Goal: Task Accomplishment & Management: Use online tool/utility

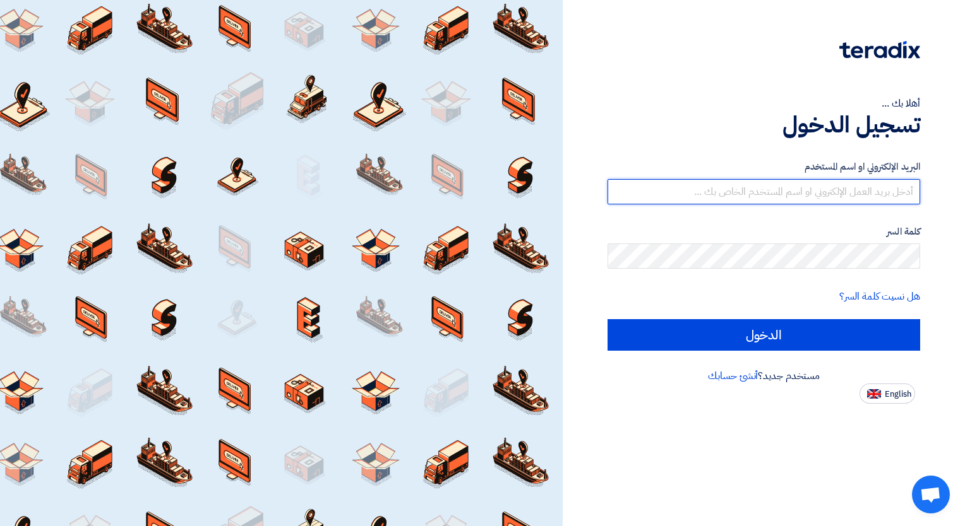
click at [822, 188] on input "text" at bounding box center [763, 191] width 312 height 25
type input "[EMAIL_ADDRESS][DOMAIN_NAME]"
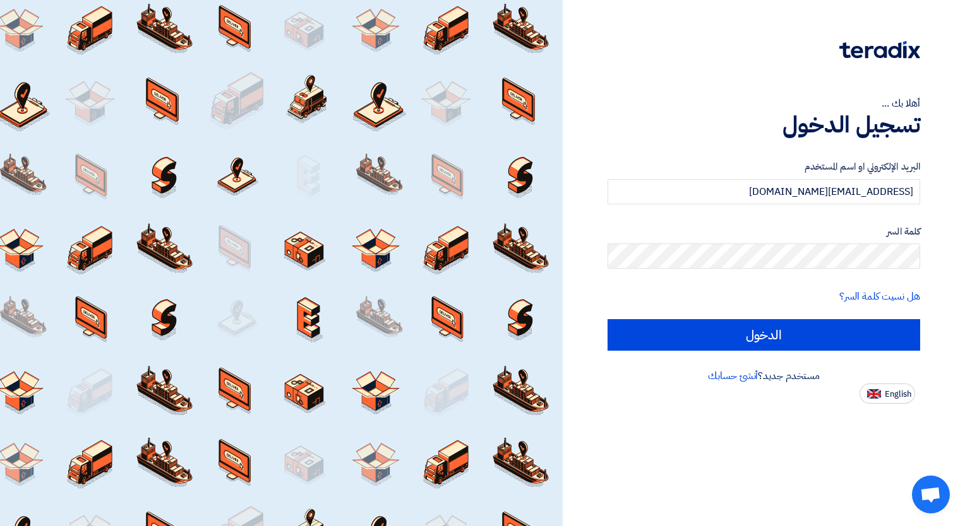
click at [607, 319] on input "الدخول" at bounding box center [763, 335] width 312 height 32
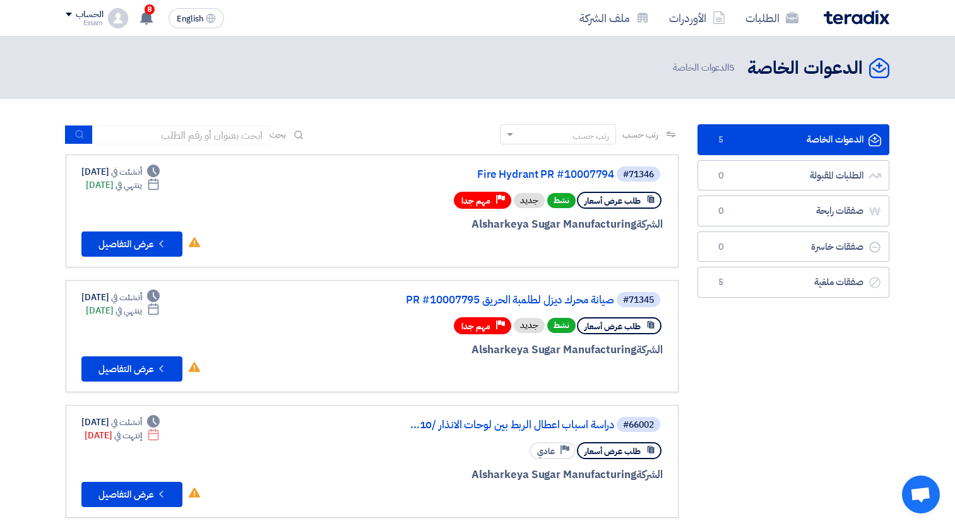
click at [131, 4] on div "الطلبات الأوردرات ملف الشركة English EN 8 تم نشر طلب عروض أسعار جديد - شاهد الت…" at bounding box center [477, 18] width 843 height 36
click at [144, 14] on use at bounding box center [146, 18] width 13 height 14
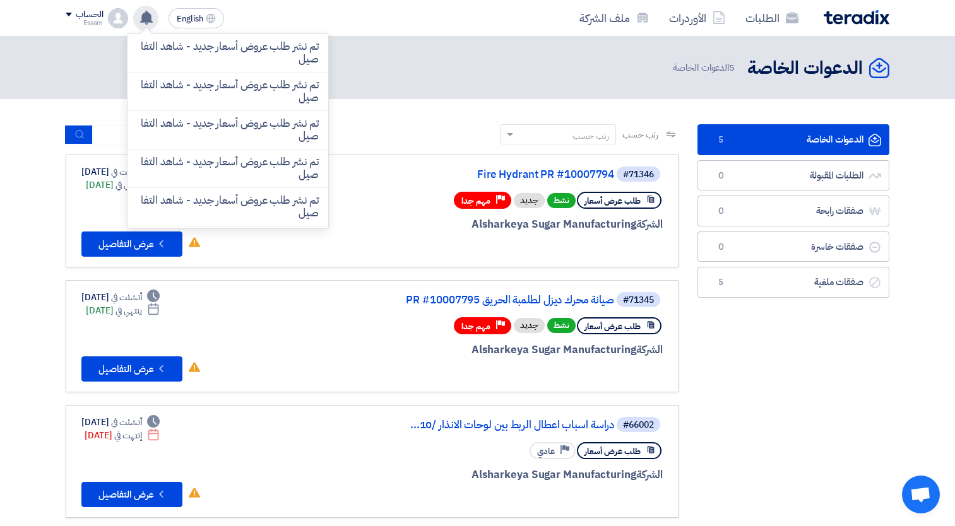
click at [145, 16] on use at bounding box center [146, 18] width 13 height 14
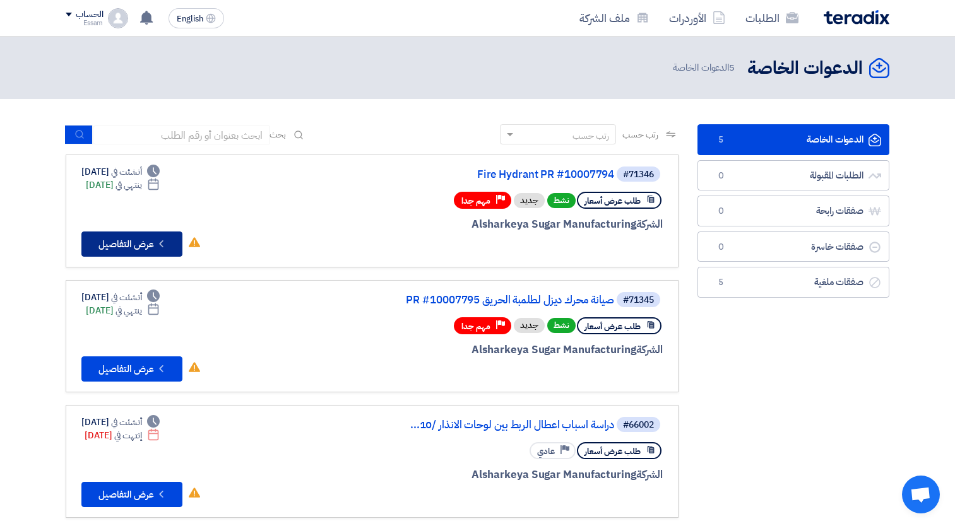
click at [136, 250] on button "Check details عرض التفاصيل" at bounding box center [131, 244] width 101 height 25
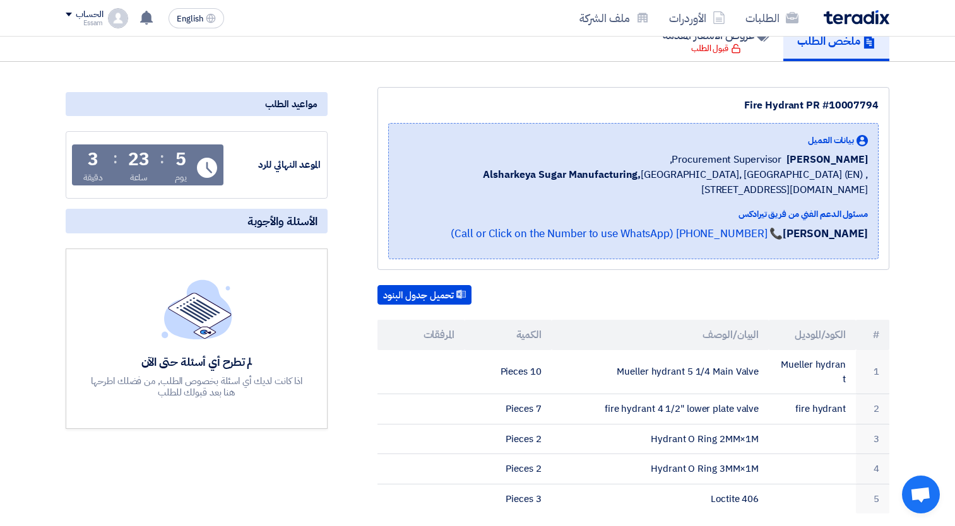
scroll to position [126, 0]
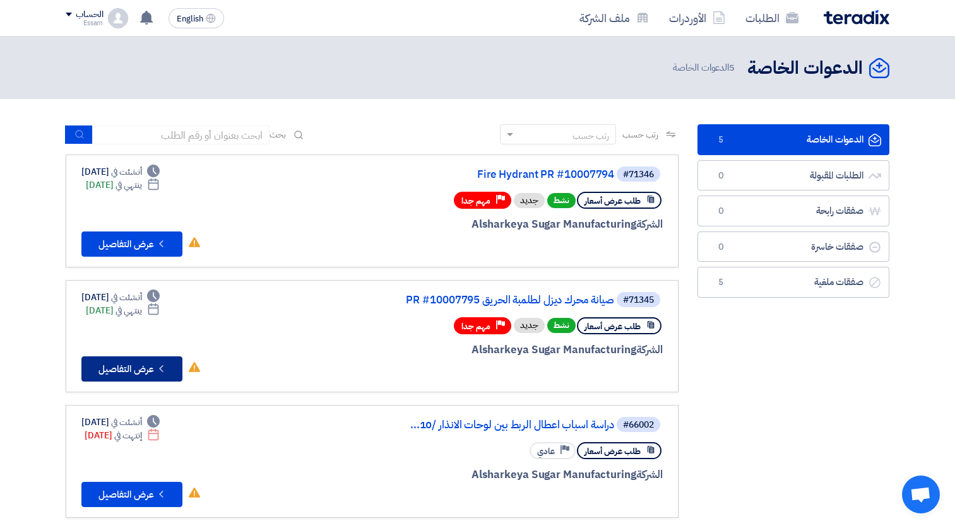
click at [146, 366] on button "Check details عرض التفاصيل" at bounding box center [131, 369] width 101 height 25
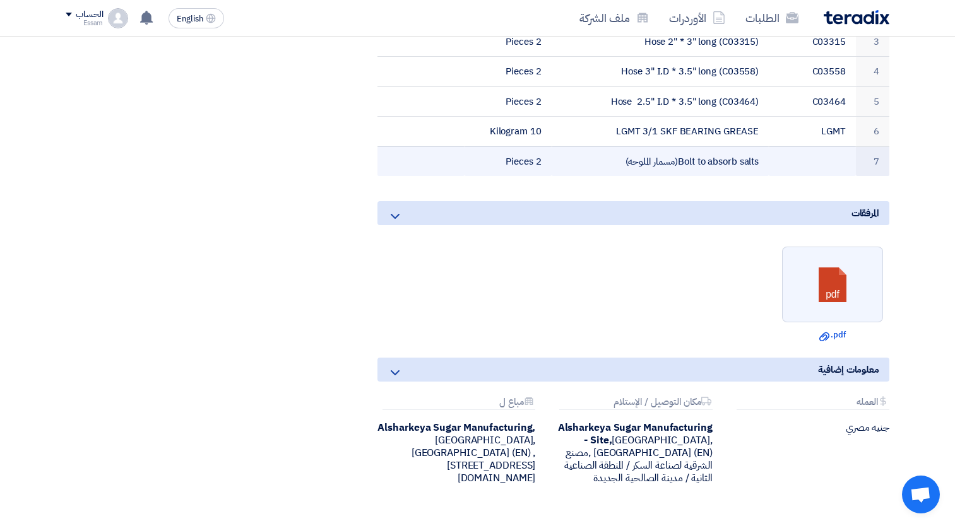
scroll to position [505, 0]
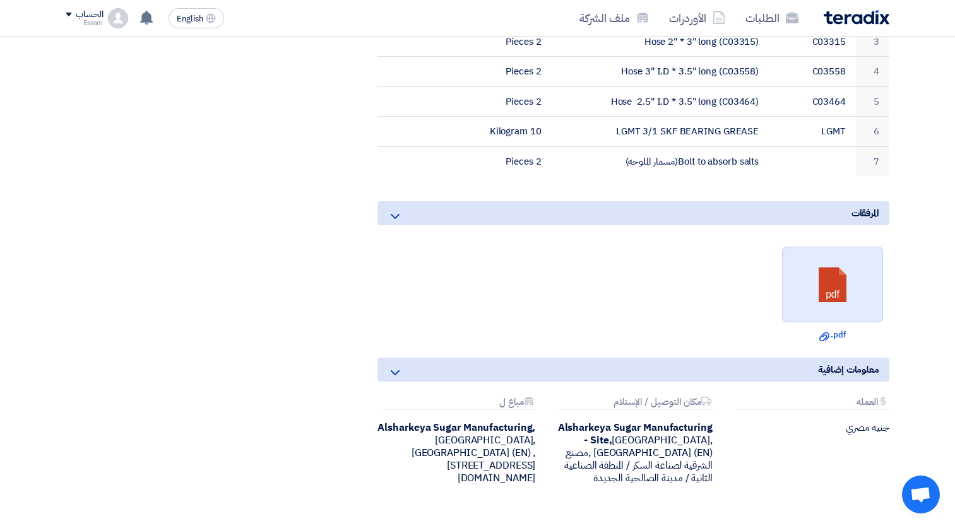
click at [833, 307] on link at bounding box center [833, 285] width 101 height 76
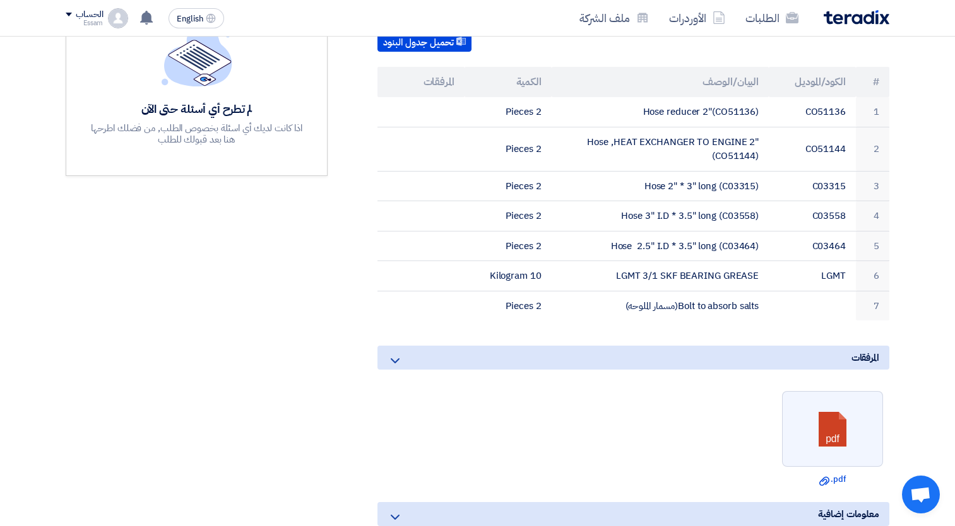
scroll to position [316, 0]
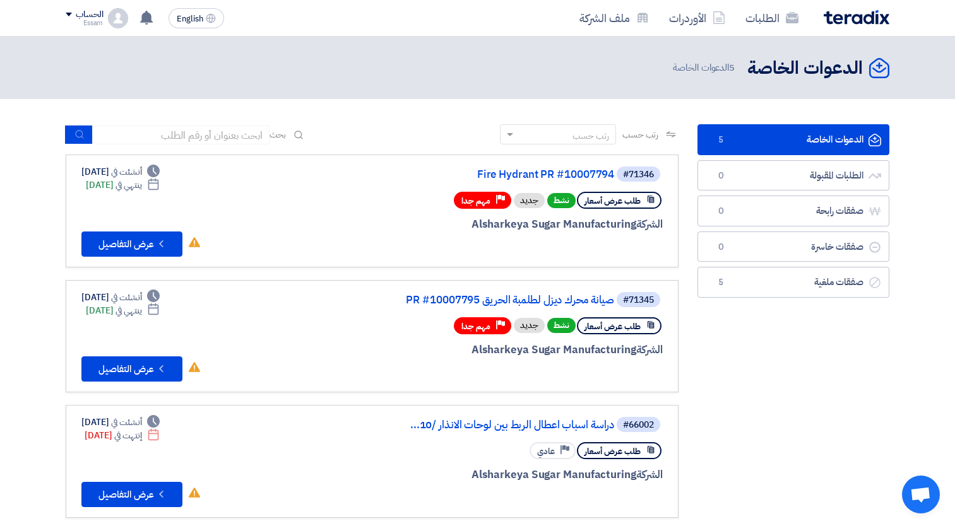
click at [40, 241] on section "الدعوات الخاصة الدعوات الخاصة 5 الطلبات المقبولة الطلبات المقبولة 0 صفقات رابحة…" at bounding box center [477, 453] width 955 height 708
